Goal: Task Accomplishment & Management: Manage account settings

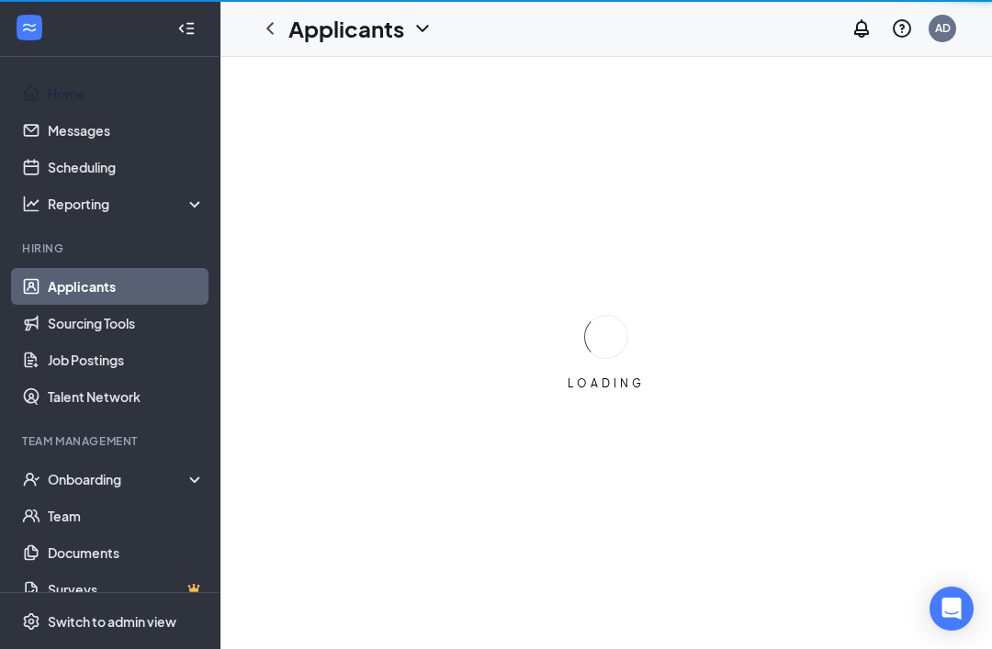
click at [96, 80] on link "Home" at bounding box center [126, 93] width 157 height 37
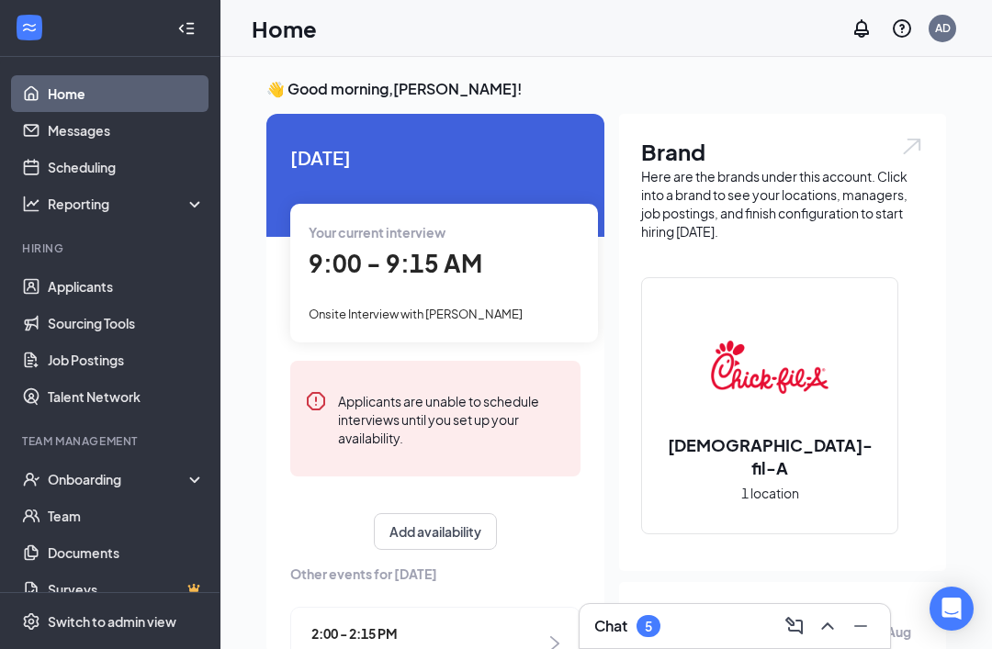
click at [505, 278] on div "9:00 - 9:15 AM" at bounding box center [443, 264] width 271 height 38
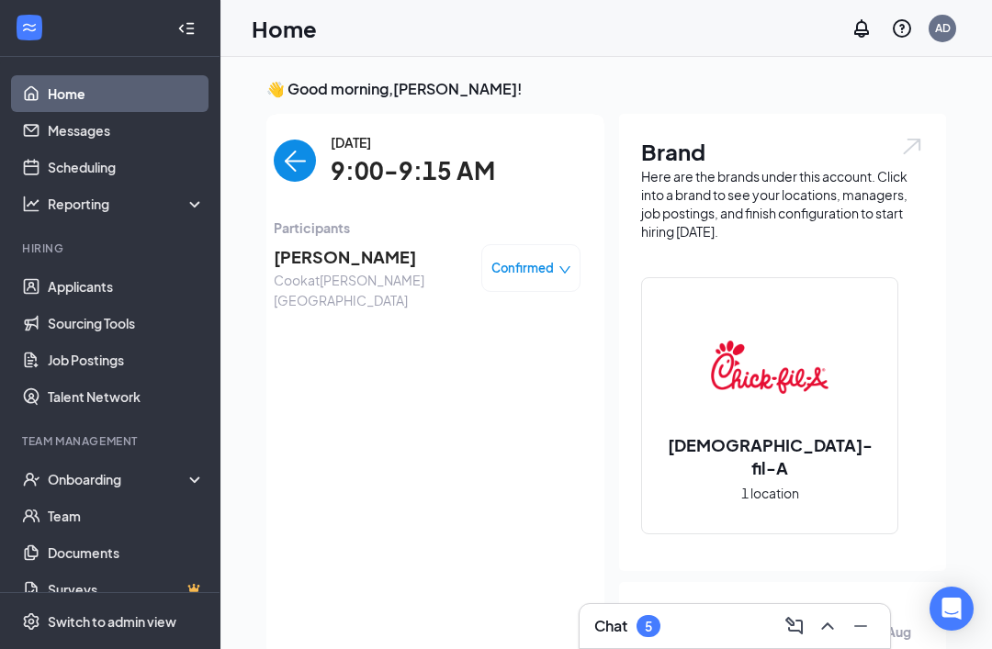
scroll to position [66, 0]
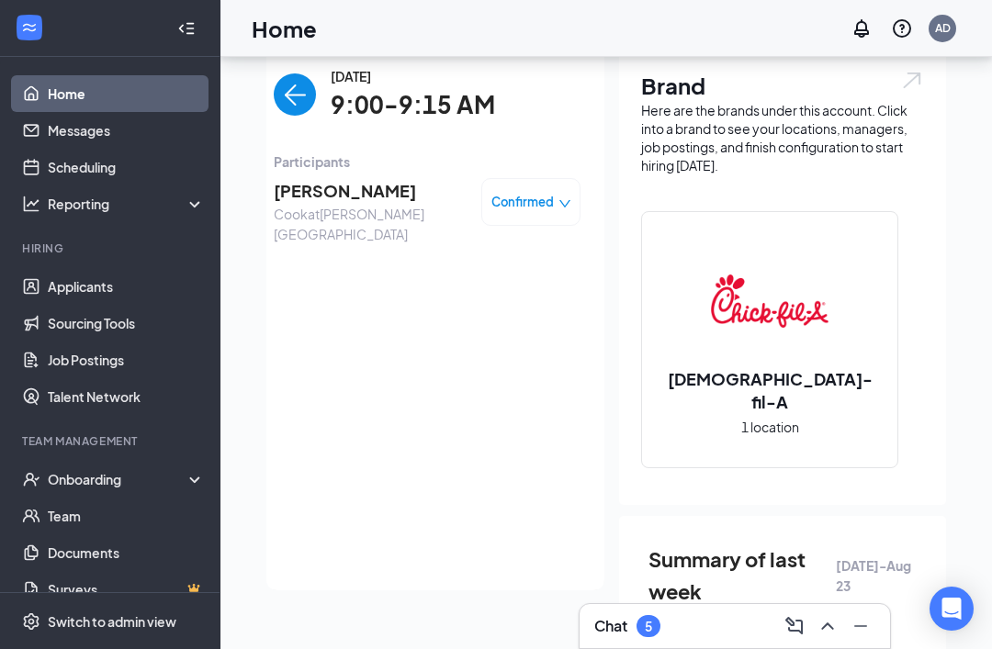
click at [354, 196] on span "[PERSON_NAME]" at bounding box center [370, 191] width 193 height 26
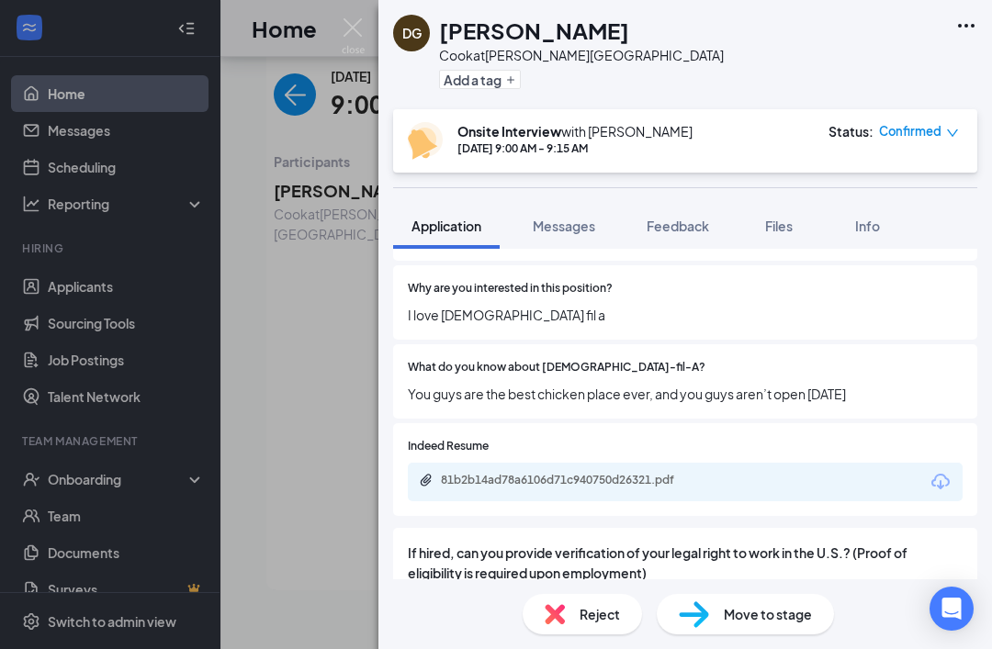
scroll to position [1086, 0]
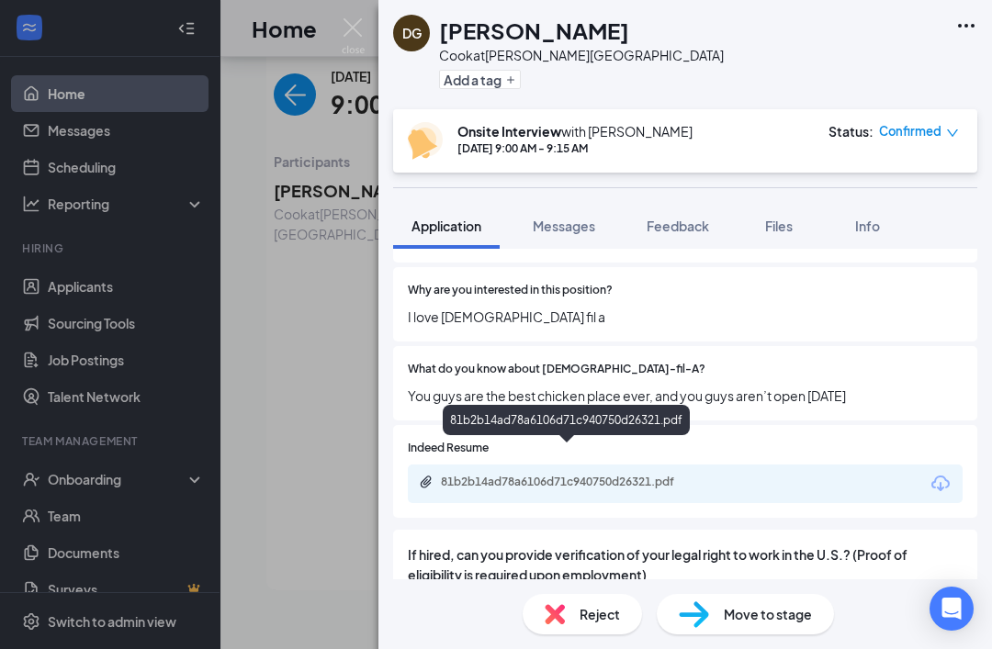
click at [566, 475] on div "81b2b14ad78a6106d71c940750d26321.pdf" at bounding box center [567, 483] width 297 height 17
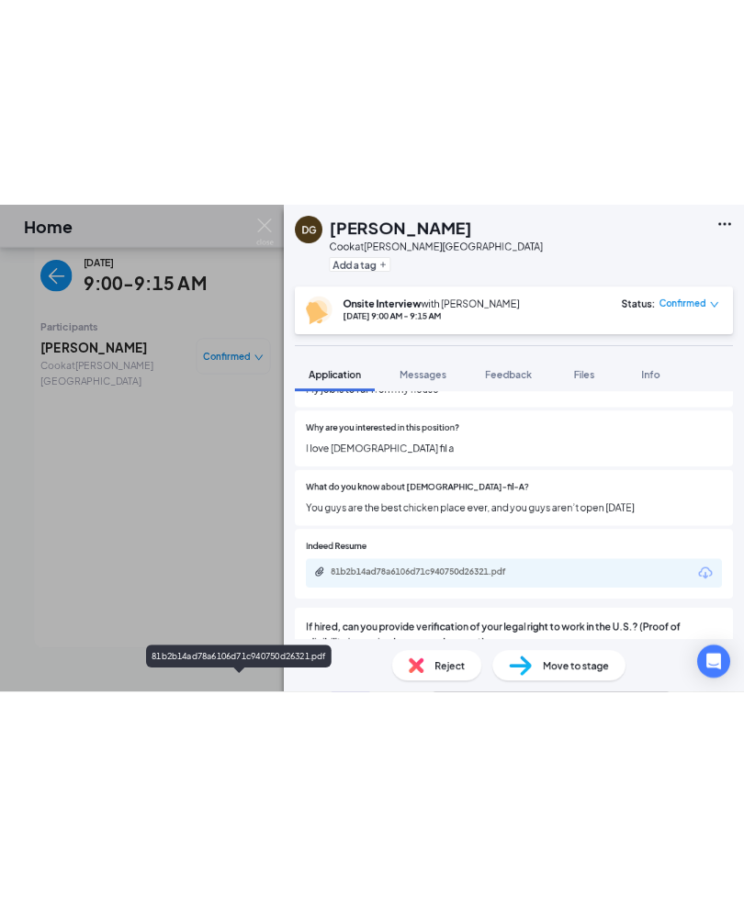
scroll to position [831, 0]
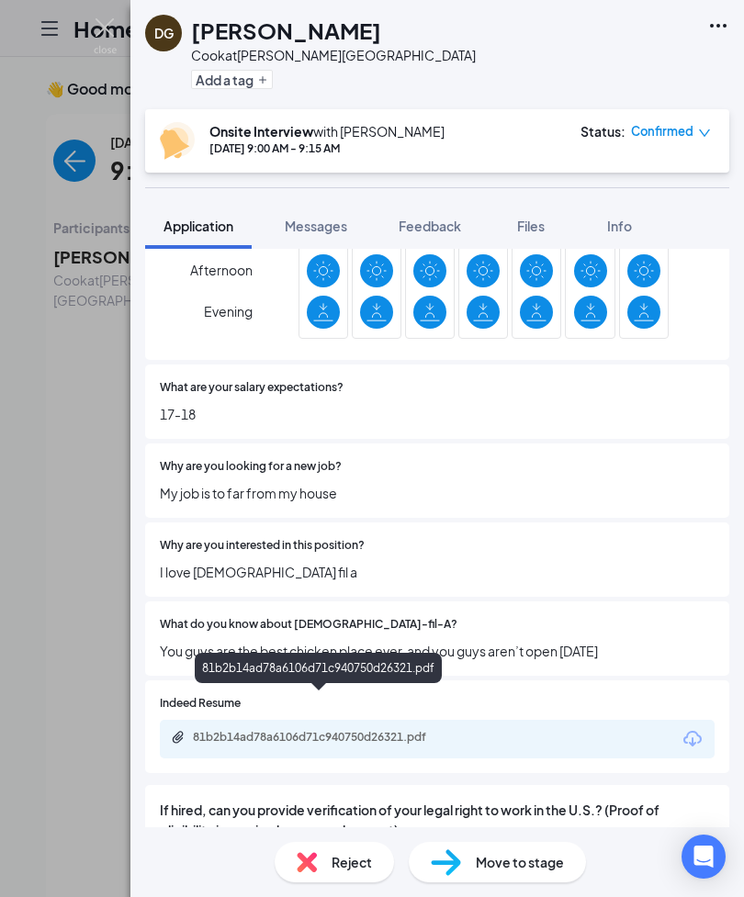
click at [376, 648] on div "81b2b14ad78a6106d71c940750d26321.pdf" at bounding box center [319, 738] width 297 height 17
click at [378, 648] on div "81b2b14ad78a6106d71c940750d26321.pdf" at bounding box center [319, 738] width 297 height 17
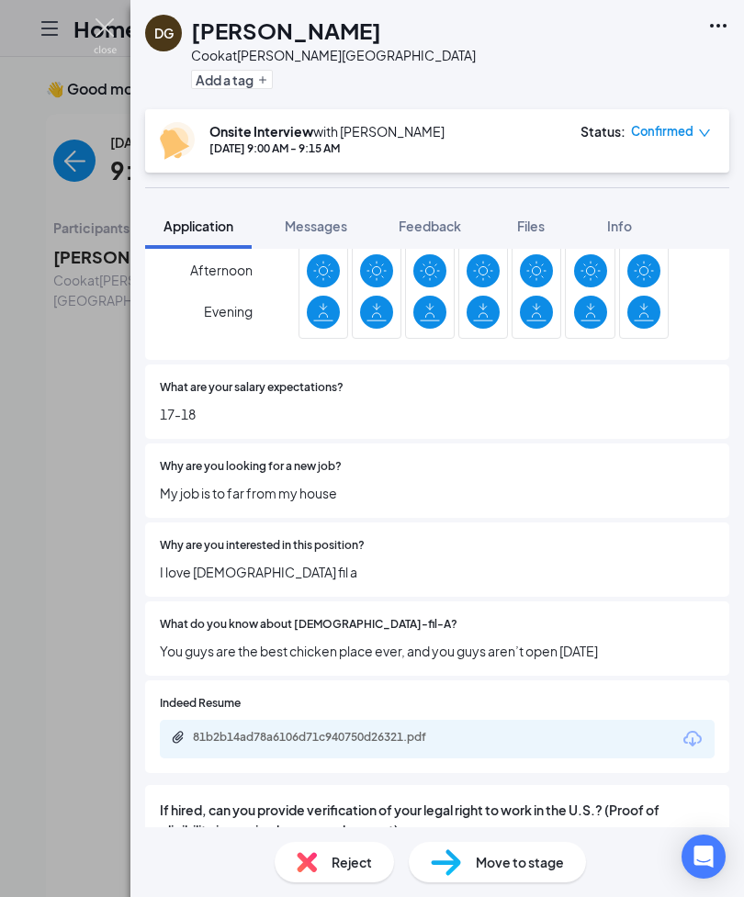
click at [115, 27] on img at bounding box center [105, 36] width 23 height 36
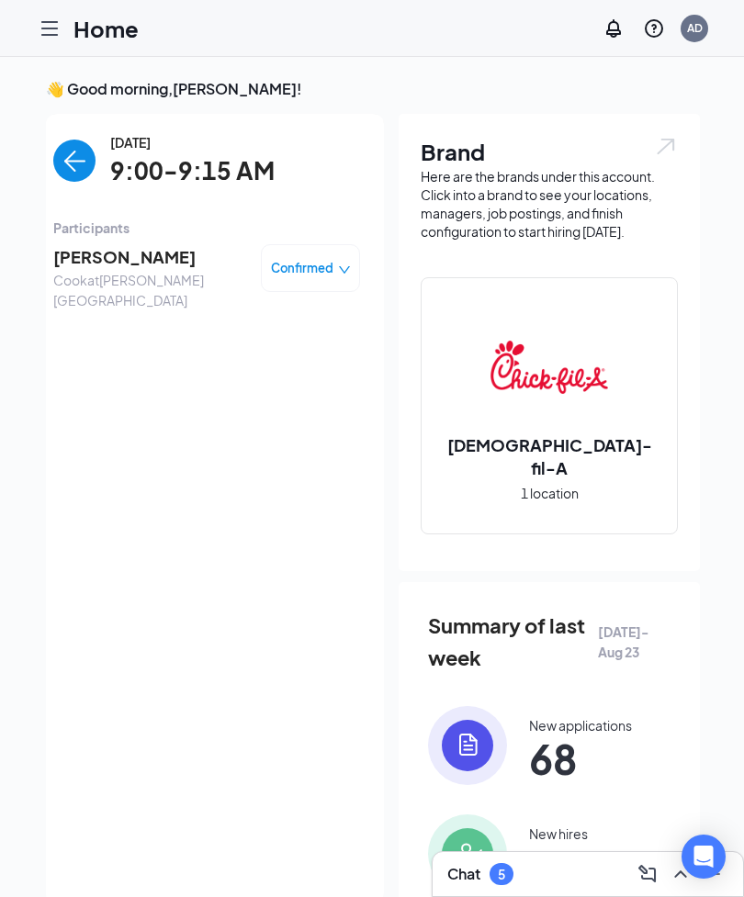
click at [331, 266] on span "Confirmed" at bounding box center [302, 268] width 62 height 18
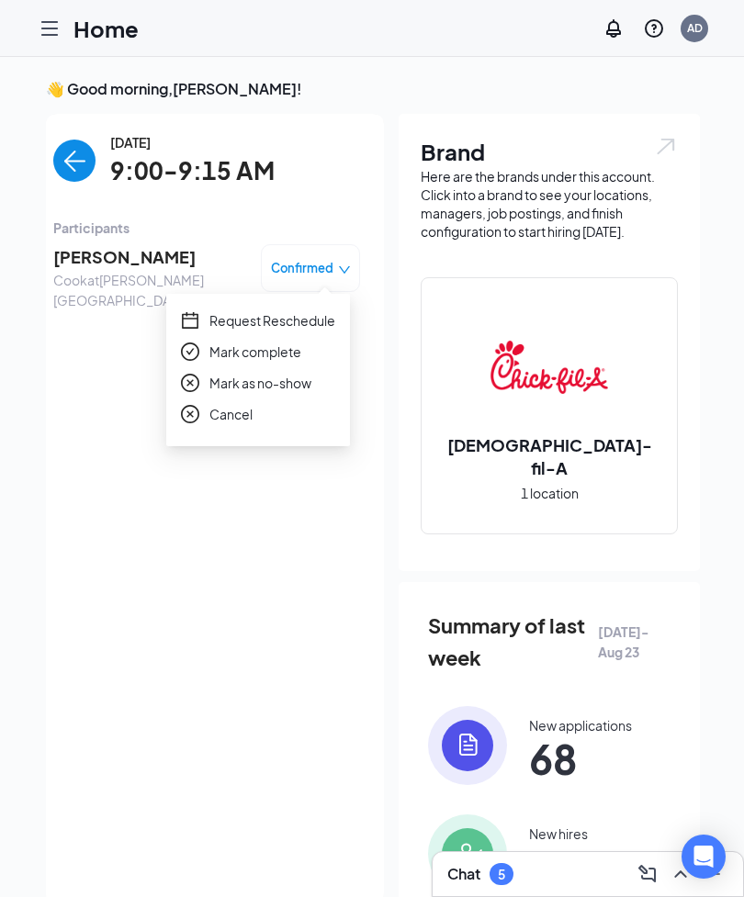
click at [273, 344] on span "Mark complete" at bounding box center [255, 352] width 92 height 20
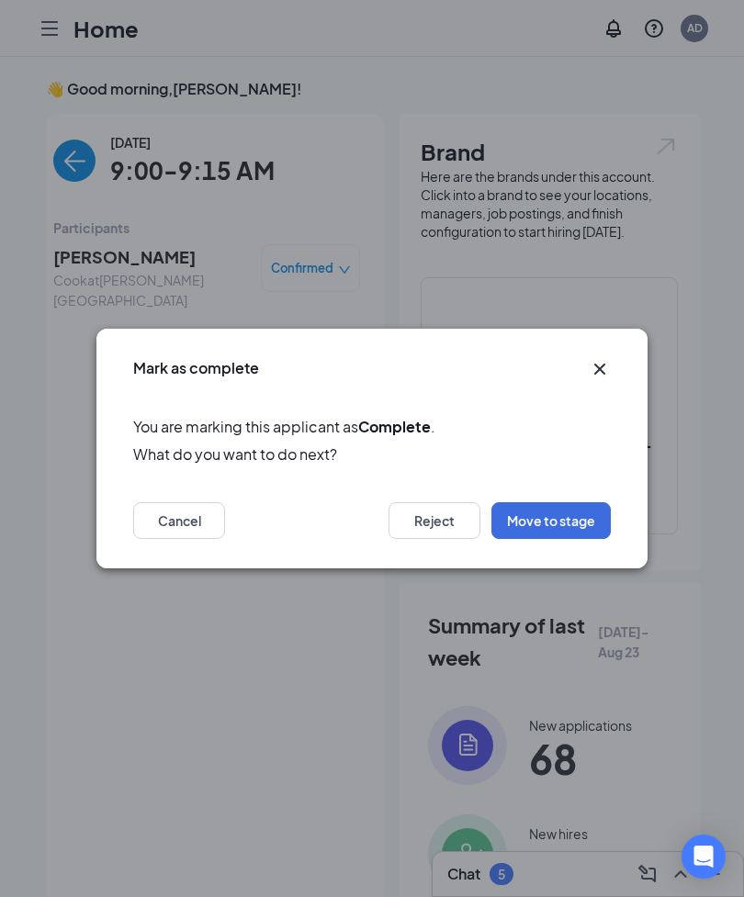
click at [431, 521] on button "Reject" at bounding box center [434, 520] width 92 height 37
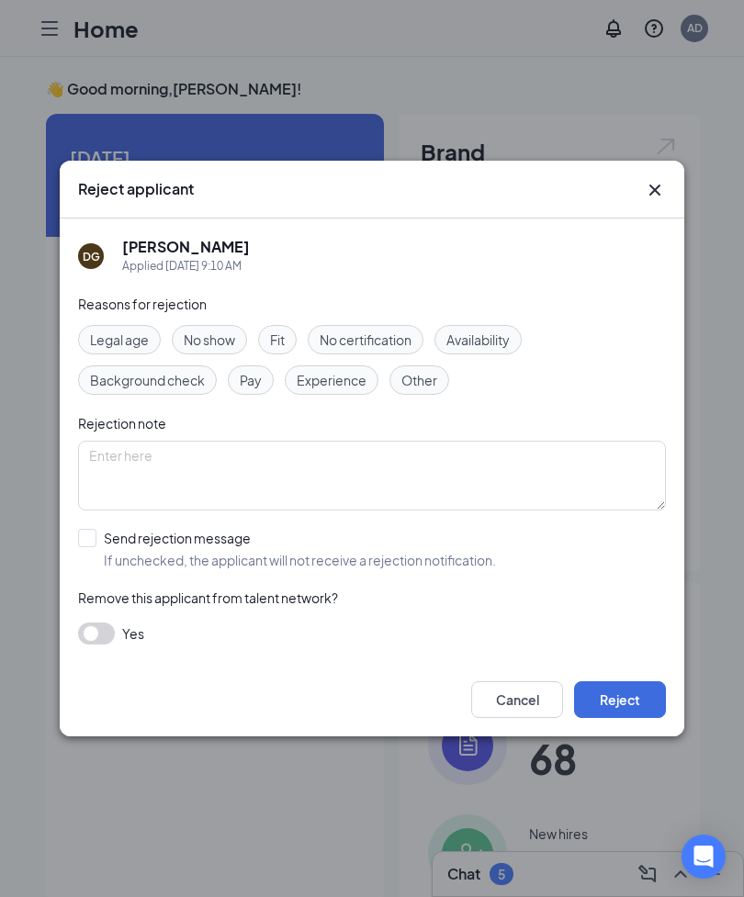
click at [420, 378] on span "Other" at bounding box center [419, 380] width 36 height 20
click at [91, 529] on input "Send rejection message If unchecked, the applicant will not receive a rejection…" at bounding box center [287, 549] width 418 height 40
checkbox input "true"
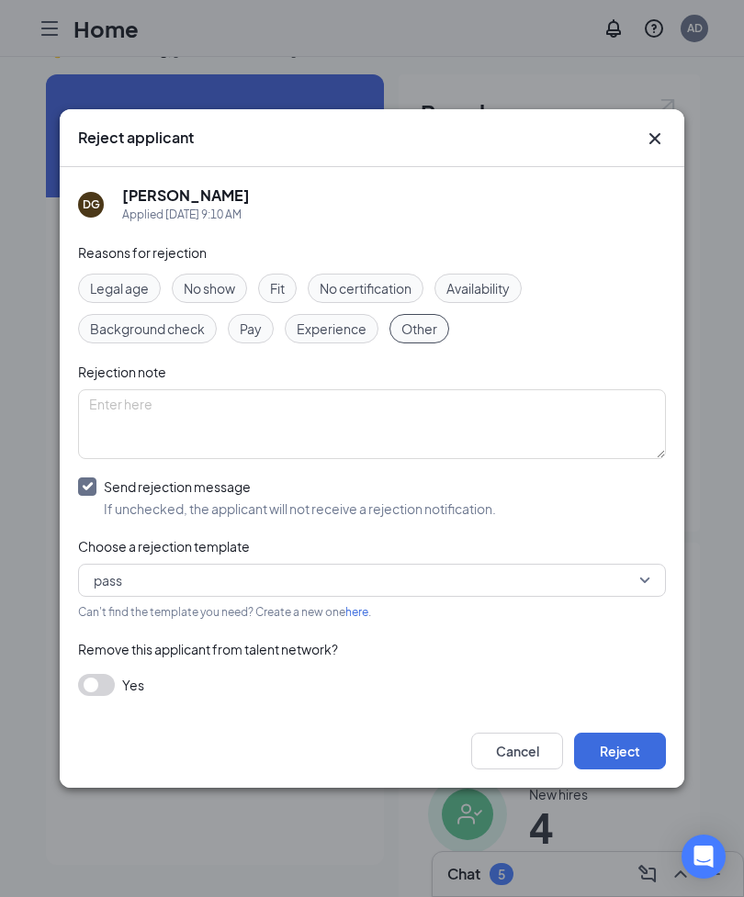
scroll to position [50, 0]
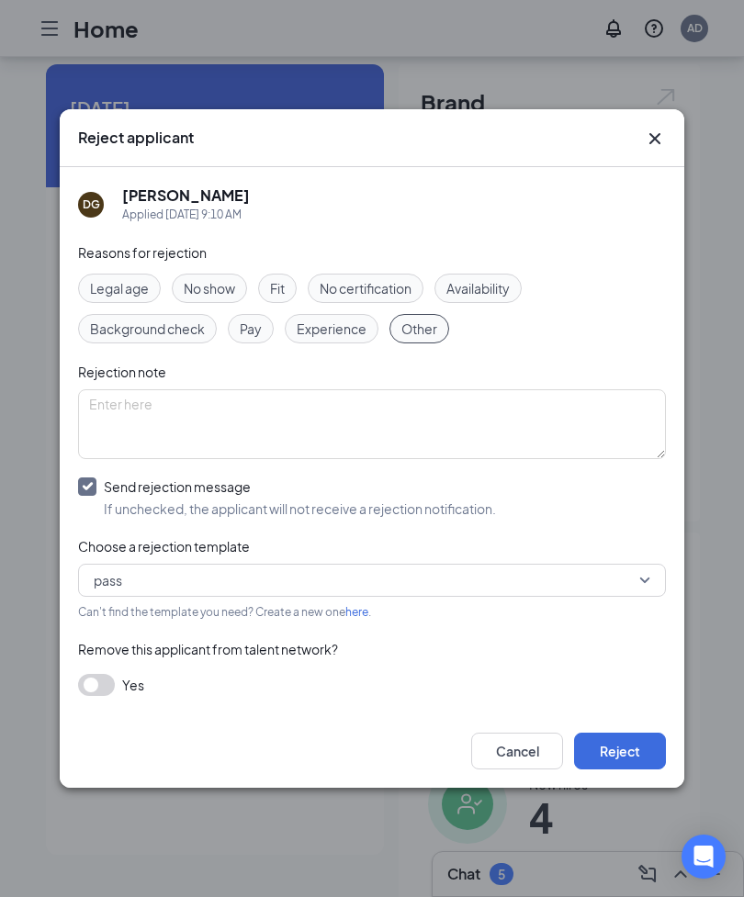
click at [111, 648] on button "button" at bounding box center [96, 685] width 37 height 22
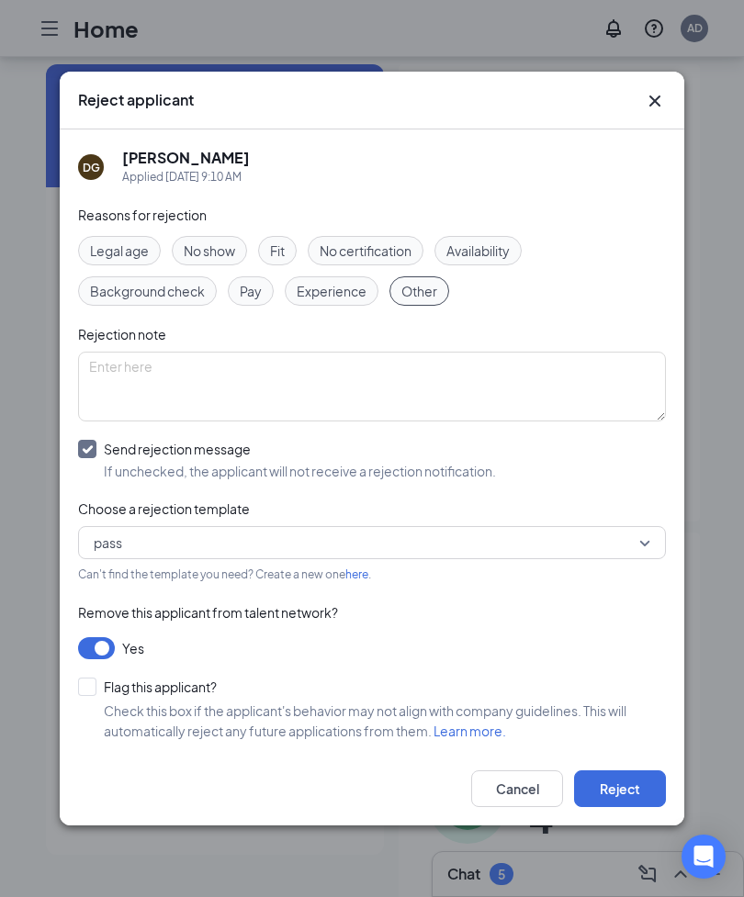
click at [636, 648] on button "Reject" at bounding box center [620, 788] width 92 height 37
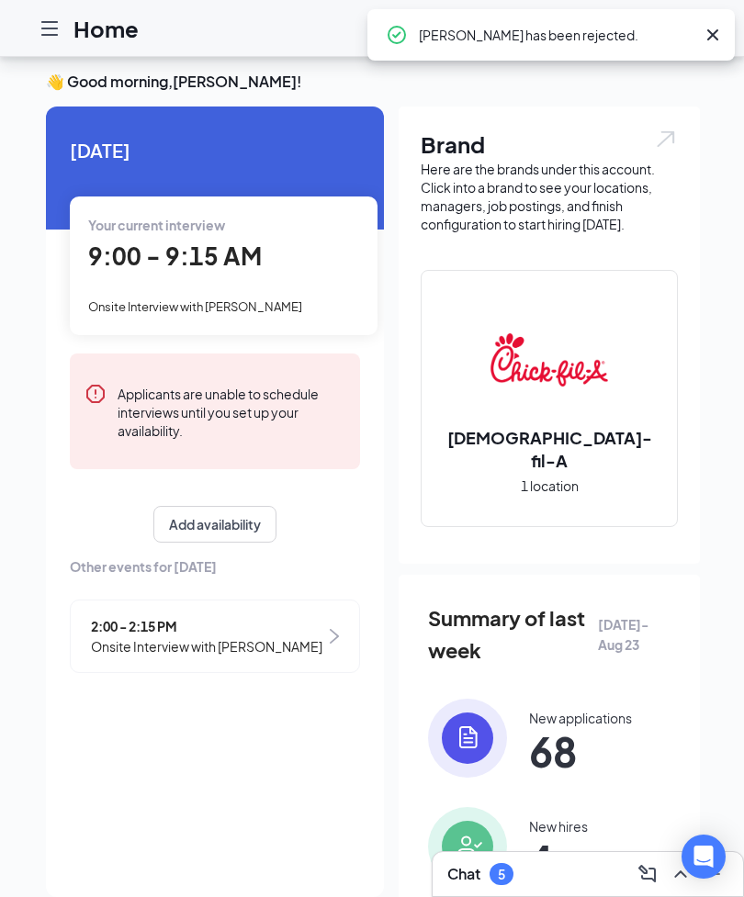
scroll to position [0, 0]
